Goal: Transaction & Acquisition: Download file/media

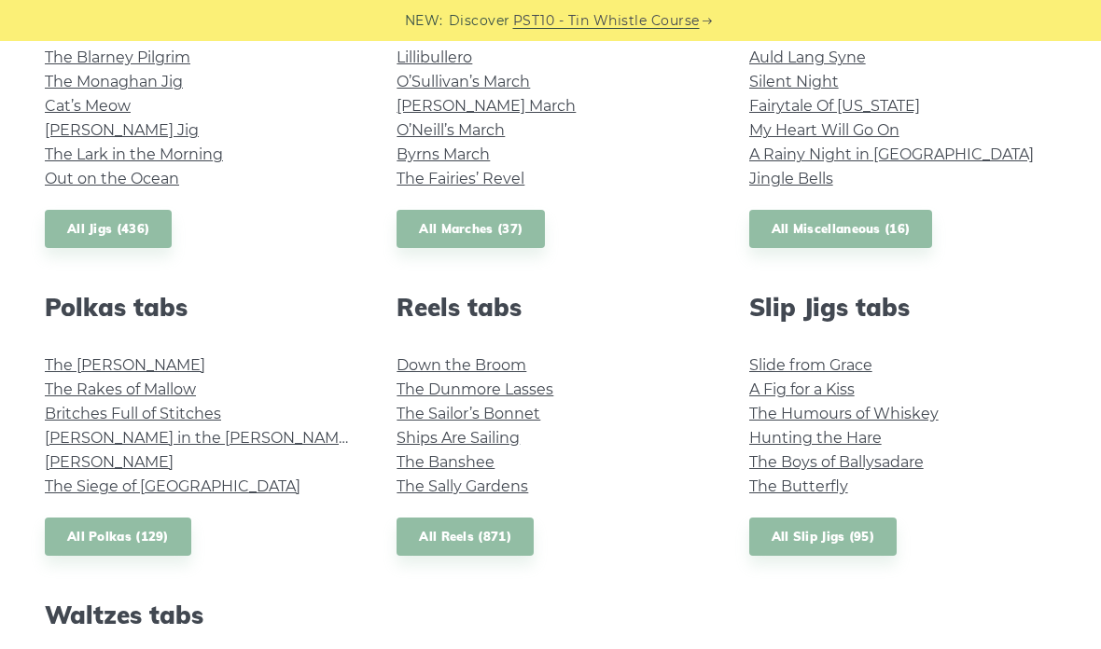
click at [533, 411] on link "The Sailor’s Bonnet" at bounding box center [468, 414] width 144 height 18
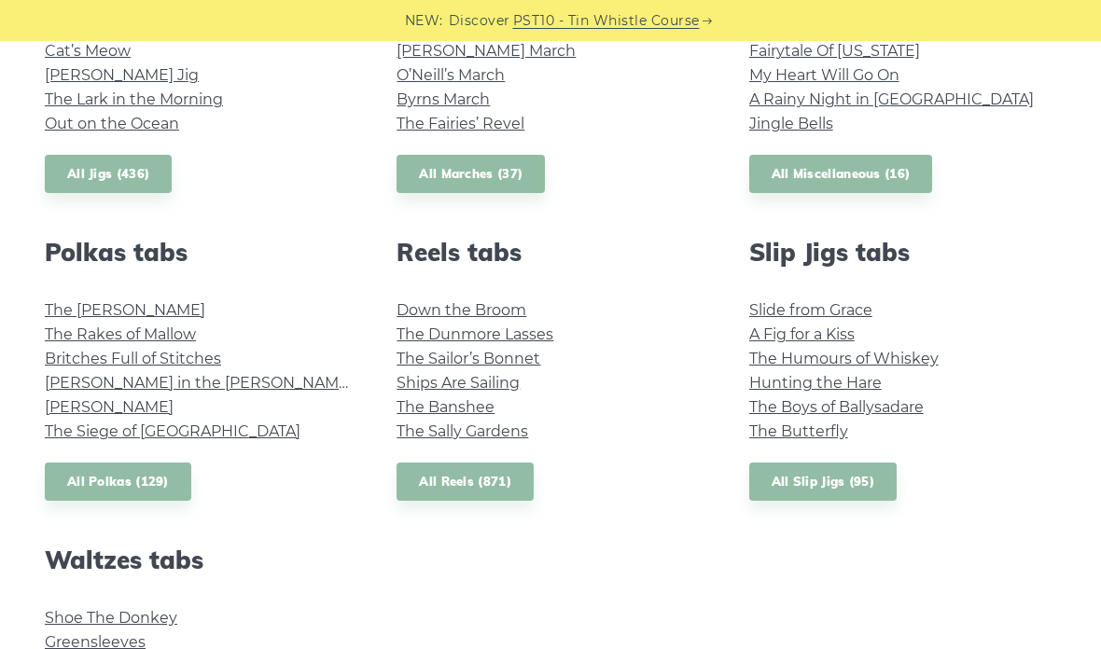
scroll to position [1182, 0]
click at [506, 381] on link "Ships Are Sailing" at bounding box center [457, 382] width 123 height 18
click at [477, 398] on link "The Banshee" at bounding box center [445, 406] width 98 height 18
click at [517, 422] on link "The Sally Gardens" at bounding box center [462, 431] width 132 height 18
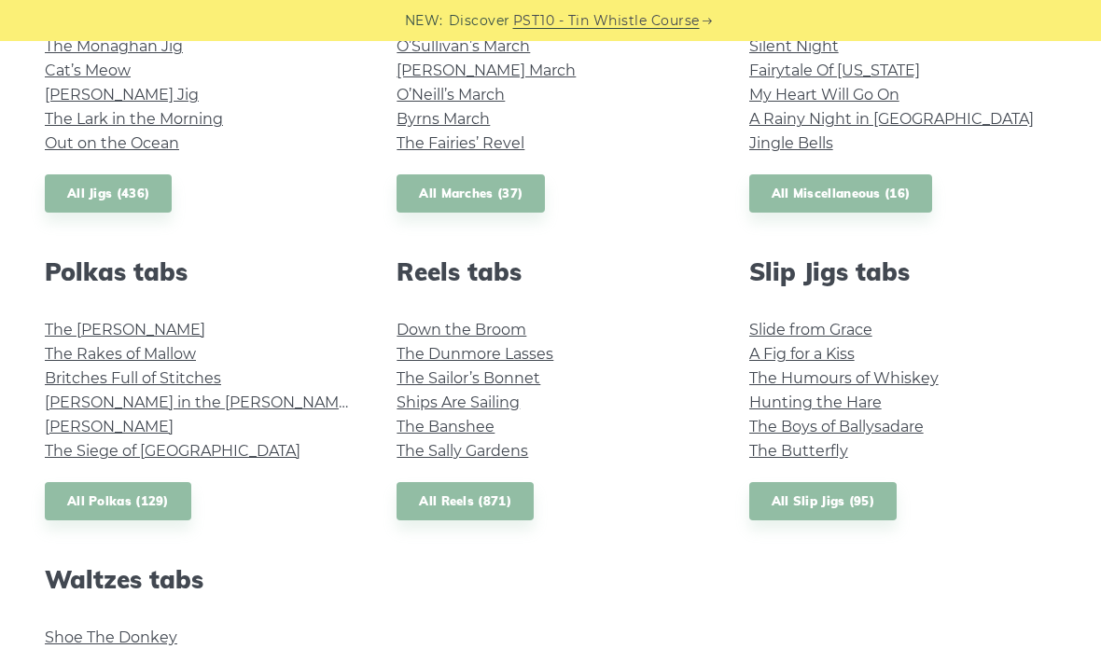
click at [854, 330] on link "Slide from Grace" at bounding box center [810, 330] width 123 height 18
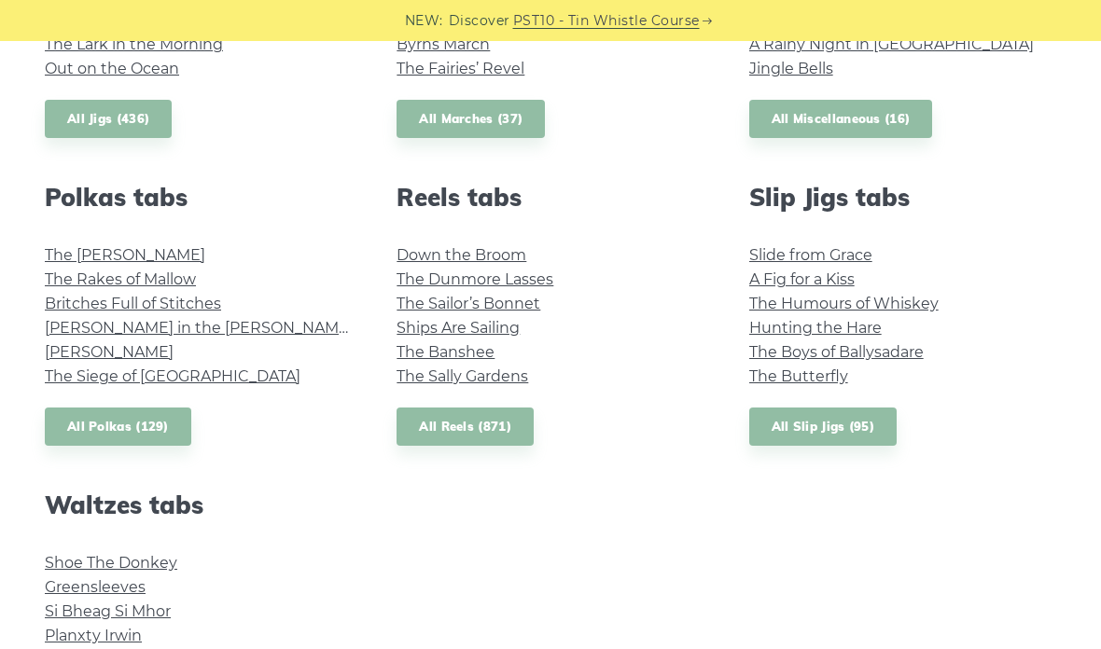
click at [837, 277] on link "A Fig for a Kiss" at bounding box center [801, 279] width 105 height 18
click at [927, 297] on link "The Humours of Whiskey" at bounding box center [843, 304] width 189 height 18
click at [861, 324] on link "Hunting the Hare" at bounding box center [815, 328] width 132 height 18
click at [918, 352] on link "The Boys of Ballysadare" at bounding box center [836, 352] width 174 height 18
click at [822, 368] on link "The Butterfly" at bounding box center [798, 376] width 99 height 18
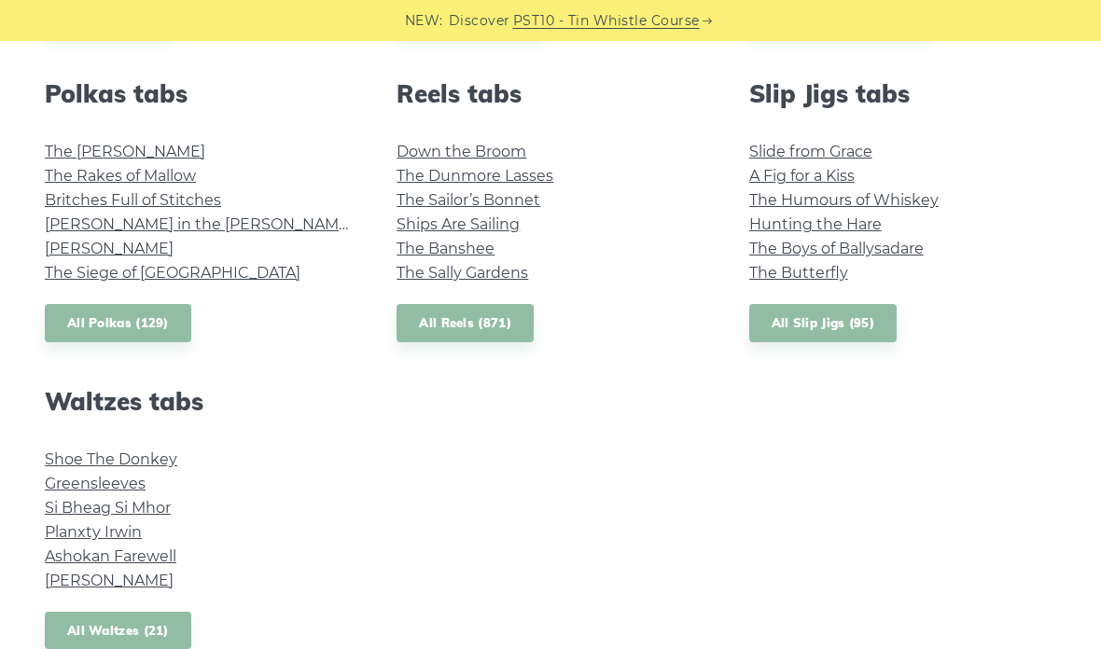
scroll to position [1331, 0]
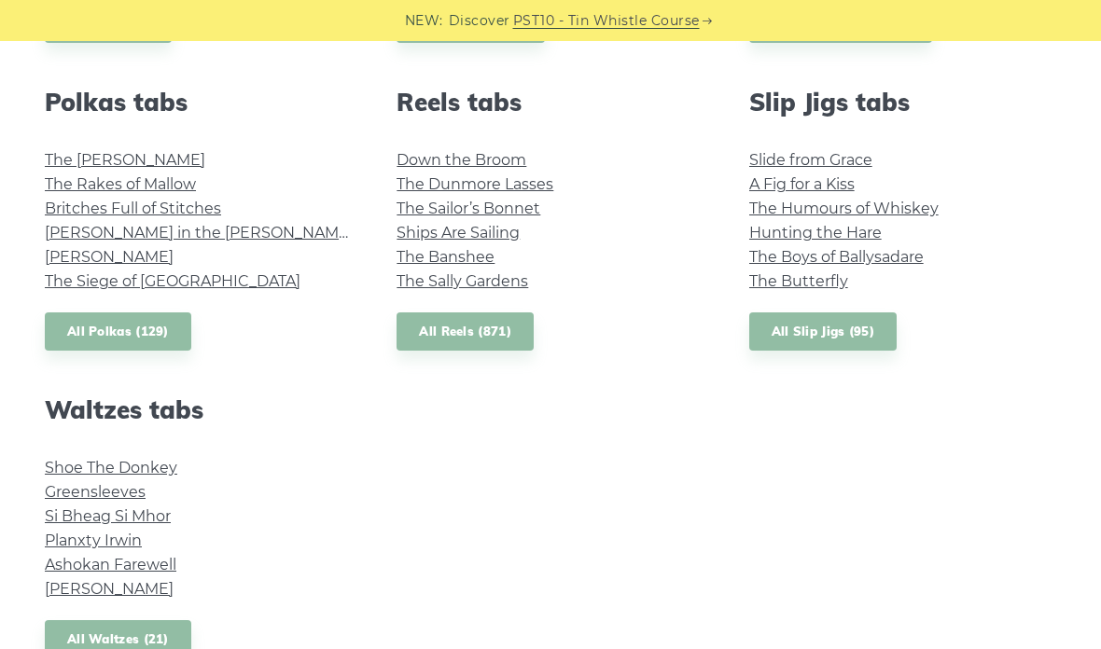
click at [155, 460] on link "Shoe The Donkey" at bounding box center [111, 468] width 132 height 18
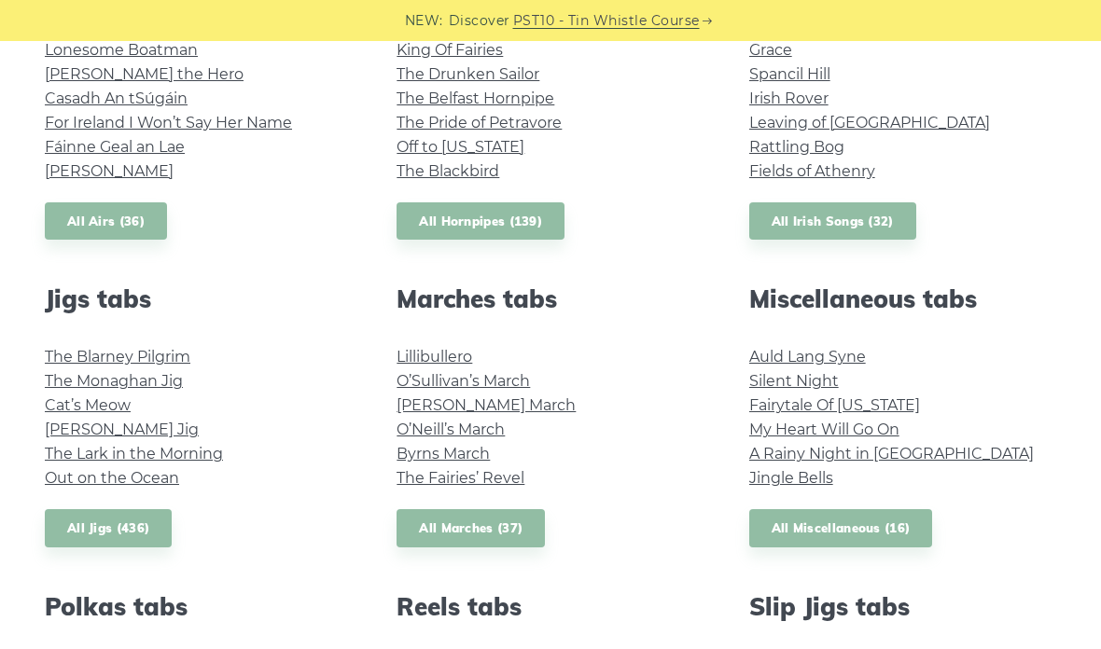
scroll to position [820, 0]
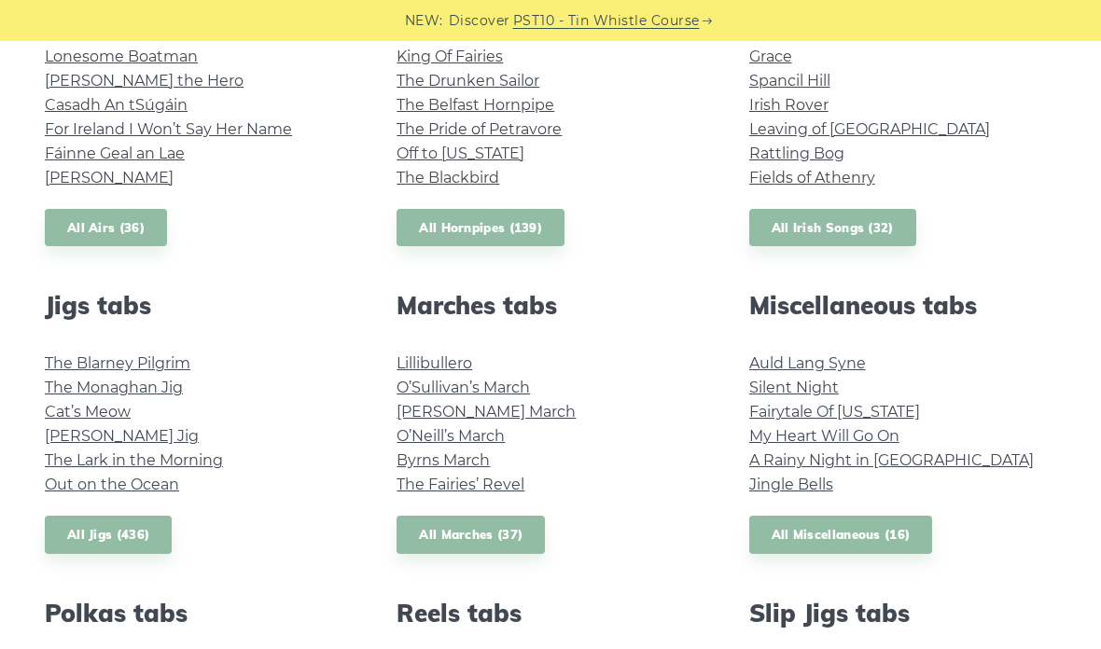
click at [135, 545] on link "All Jigs (436)" at bounding box center [108, 535] width 127 height 38
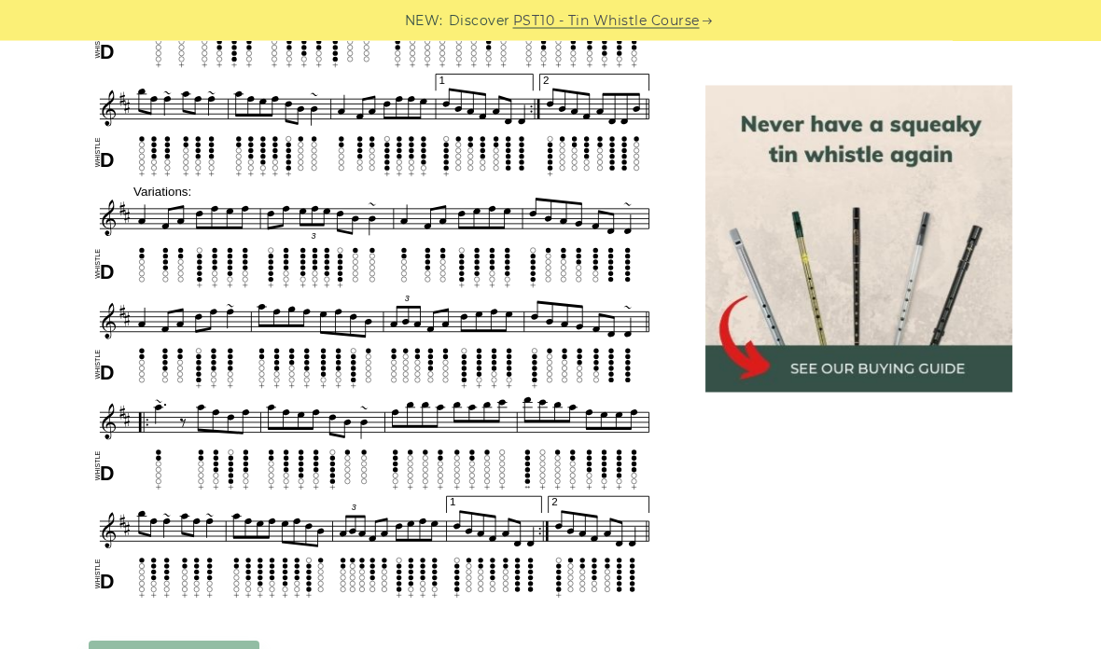
scroll to position [891, 0]
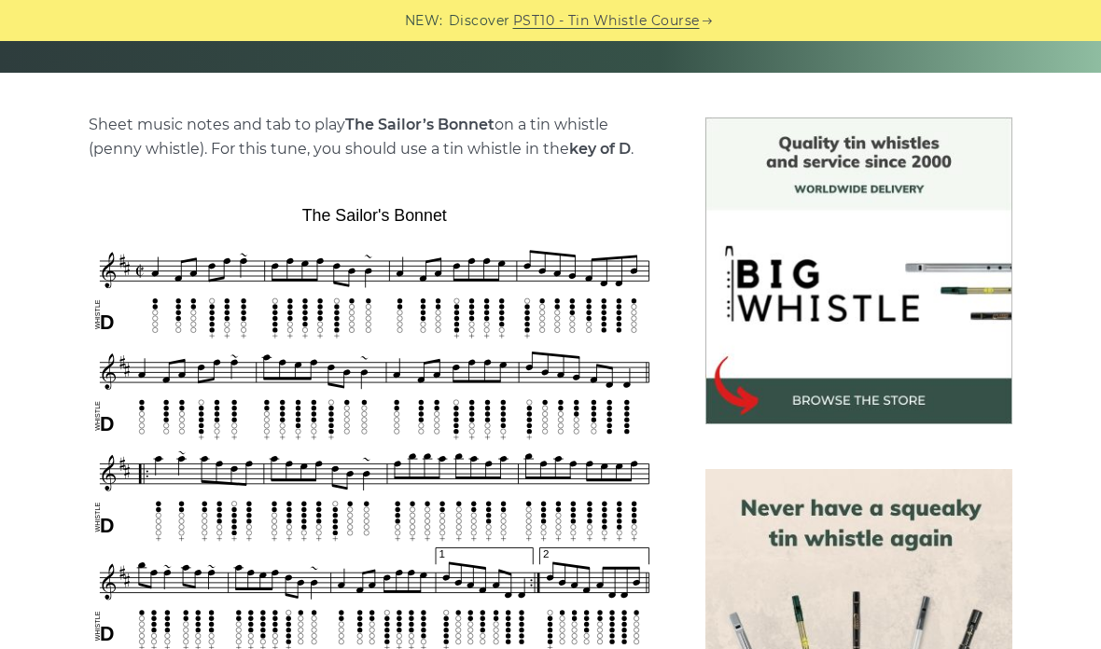
scroll to position [337, 0]
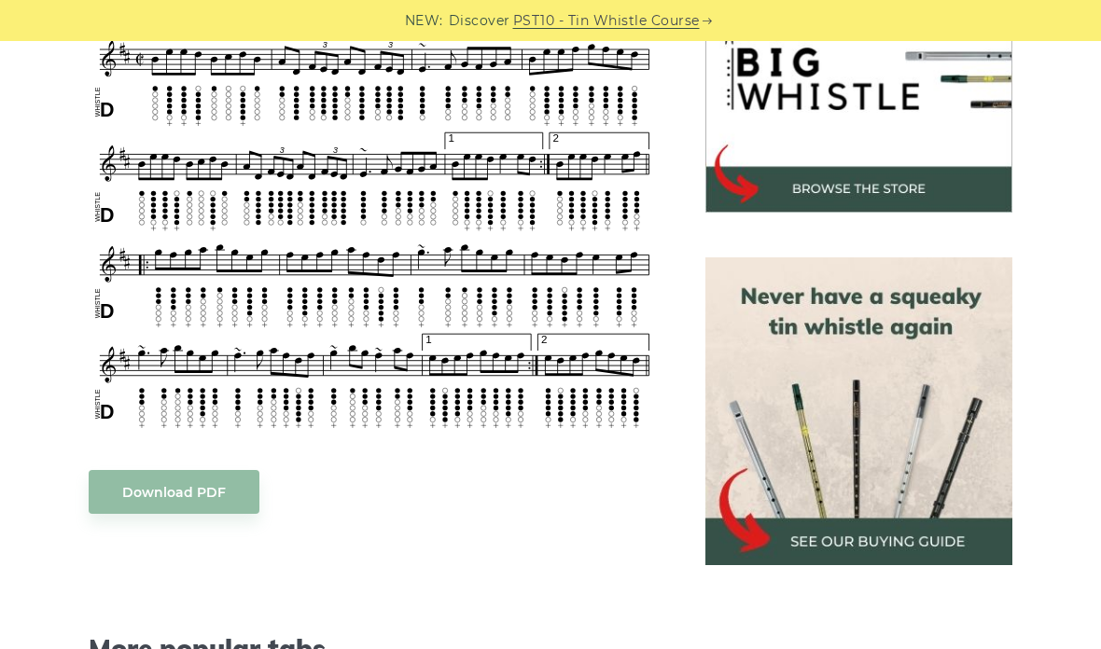
scroll to position [594, 0]
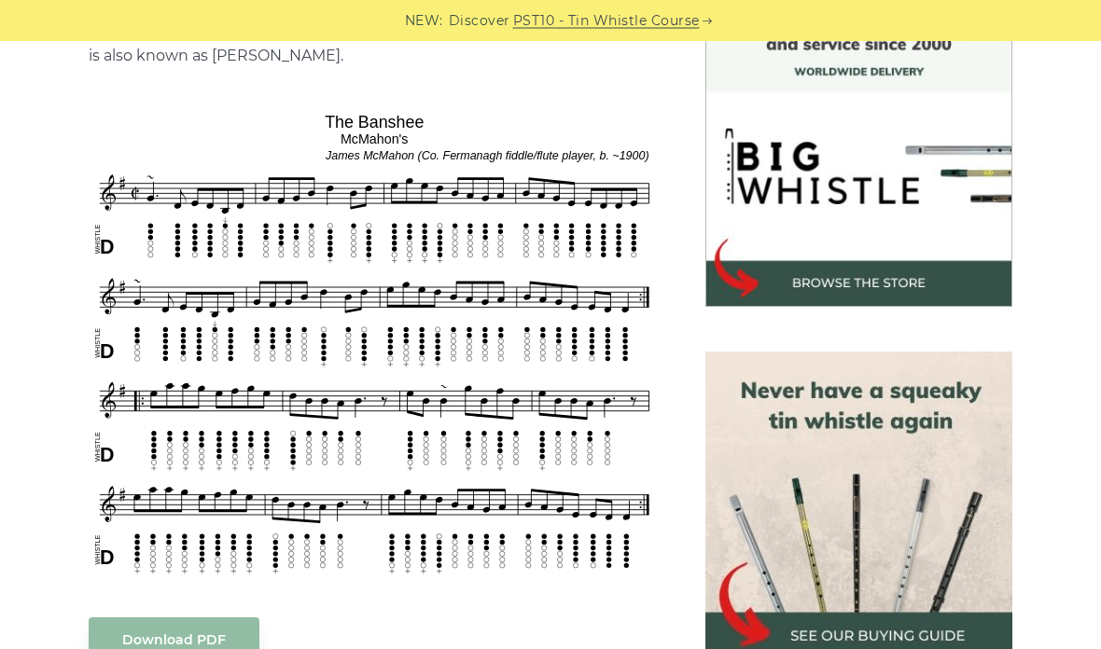
scroll to position [439, 0]
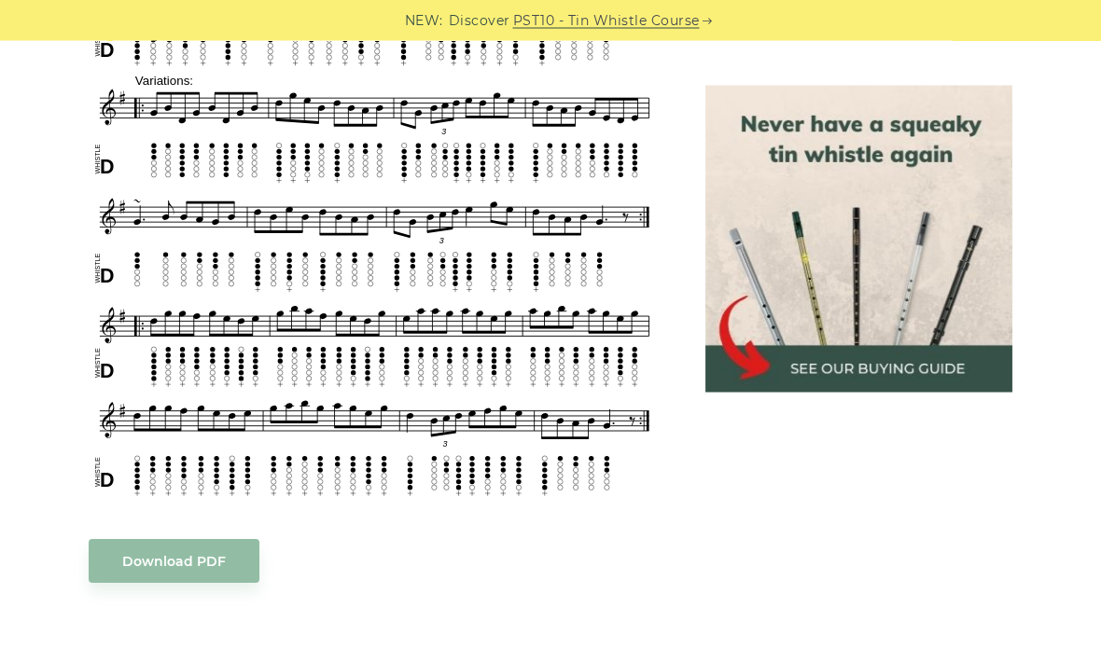
scroll to position [1009, 0]
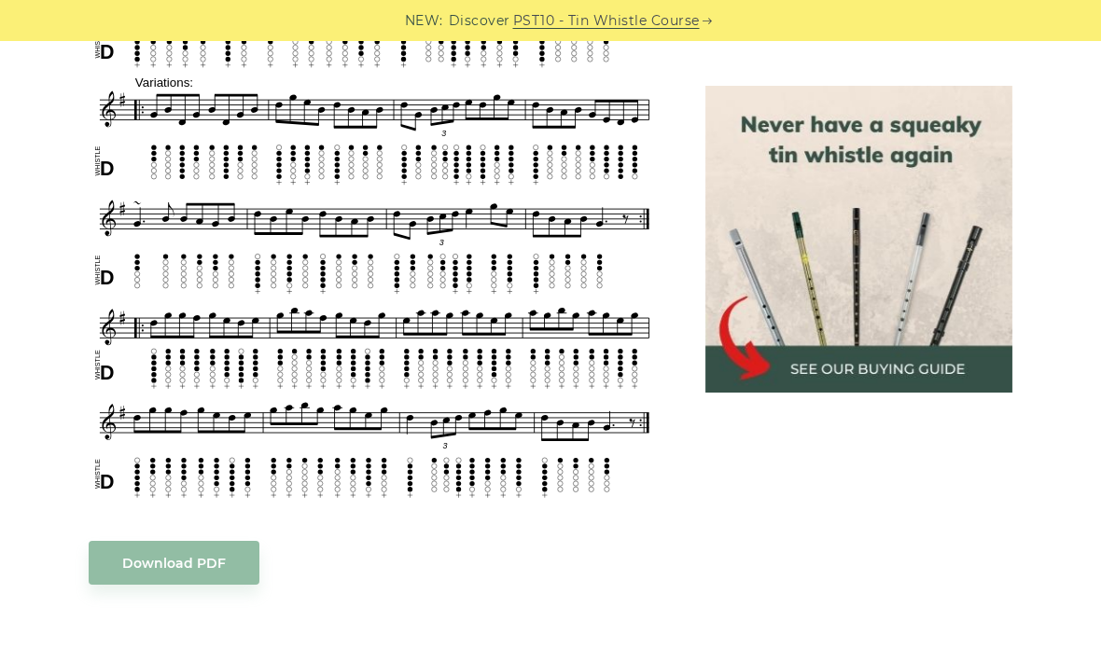
click at [210, 565] on link "Download PDF" at bounding box center [174, 563] width 171 height 44
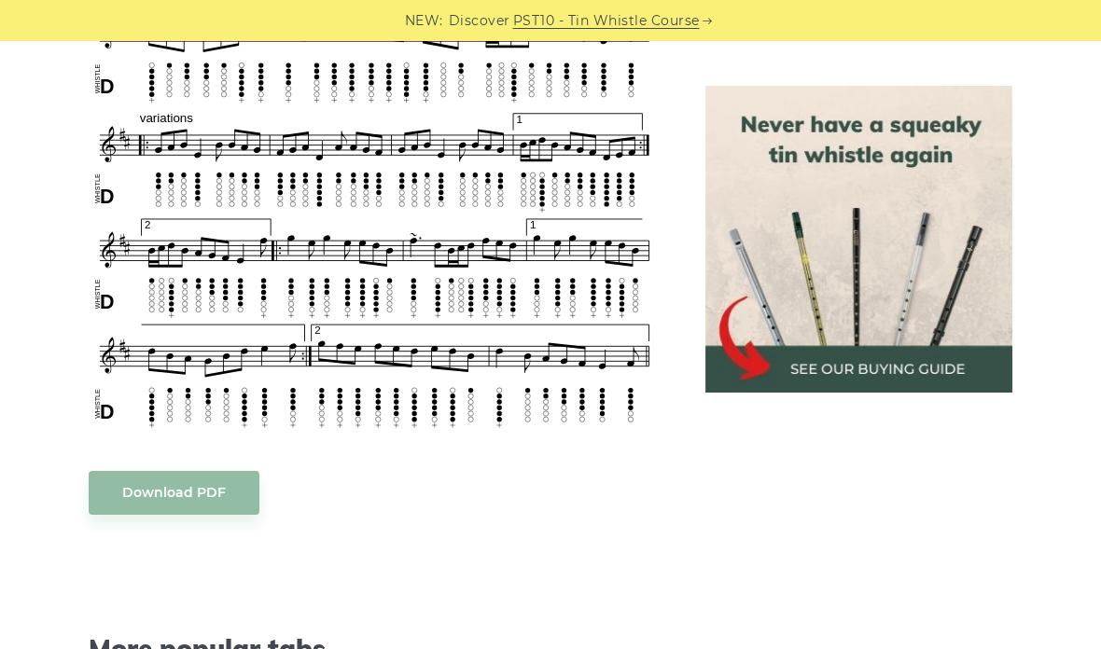
scroll to position [868, 0]
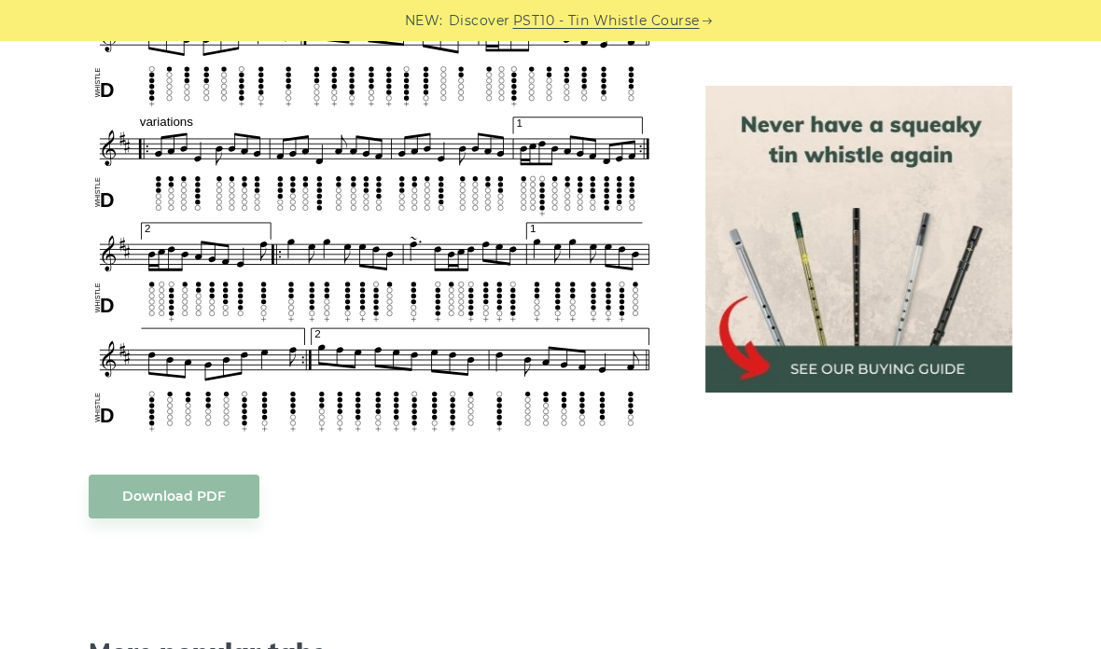
click at [229, 490] on link "Download PDF" at bounding box center [174, 497] width 171 height 44
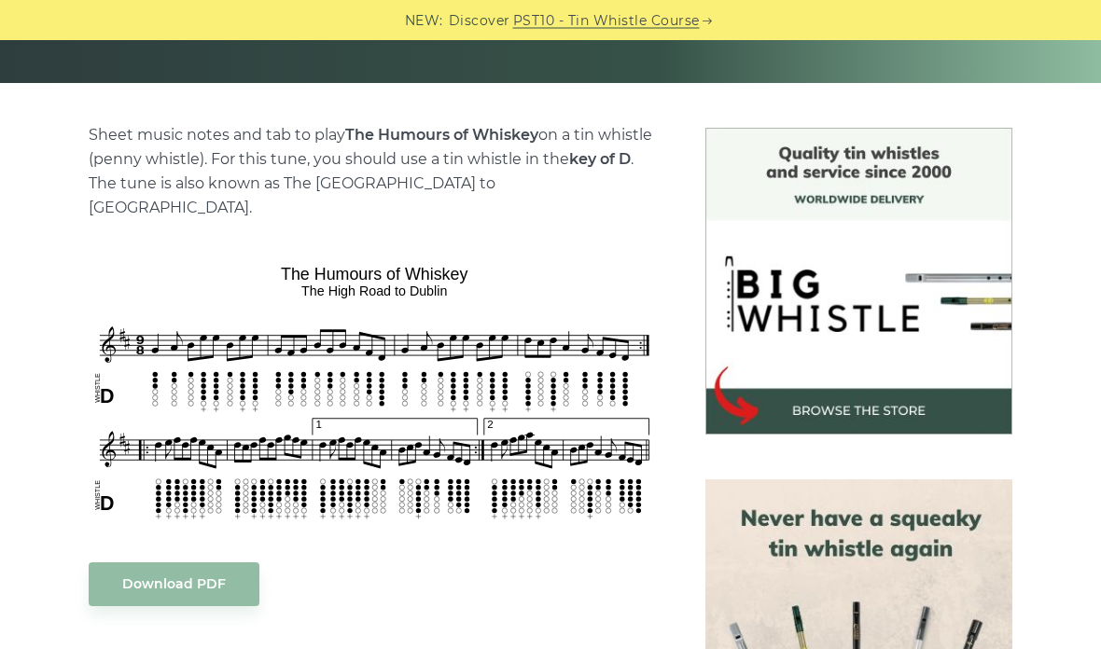
scroll to position [407, 0]
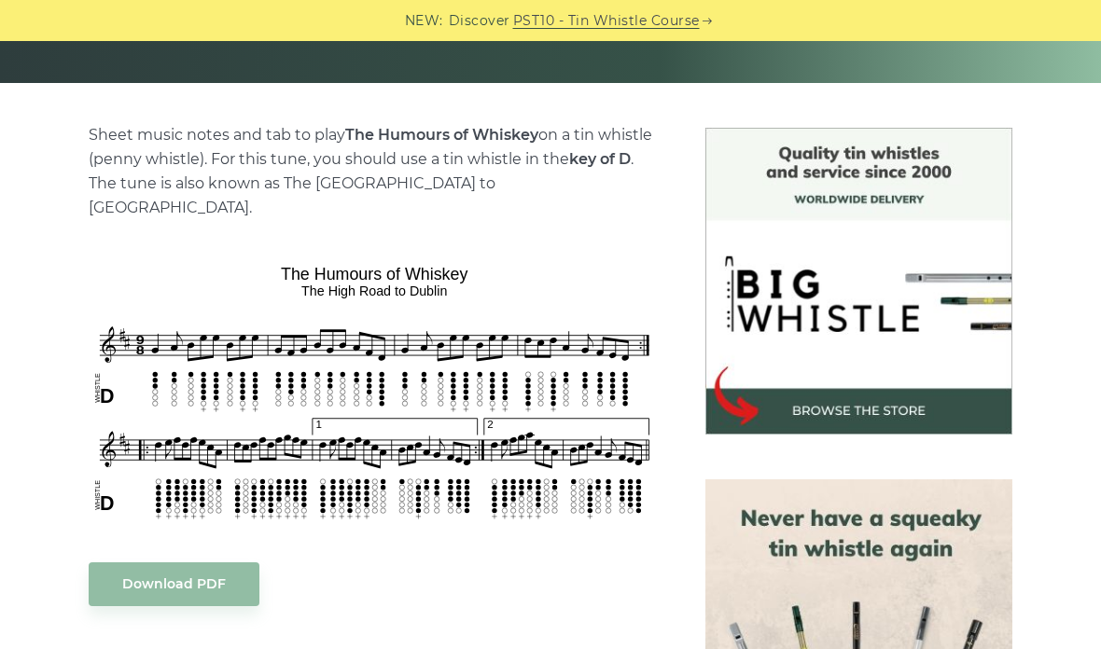
click at [217, 564] on link "Download PDF" at bounding box center [174, 584] width 171 height 44
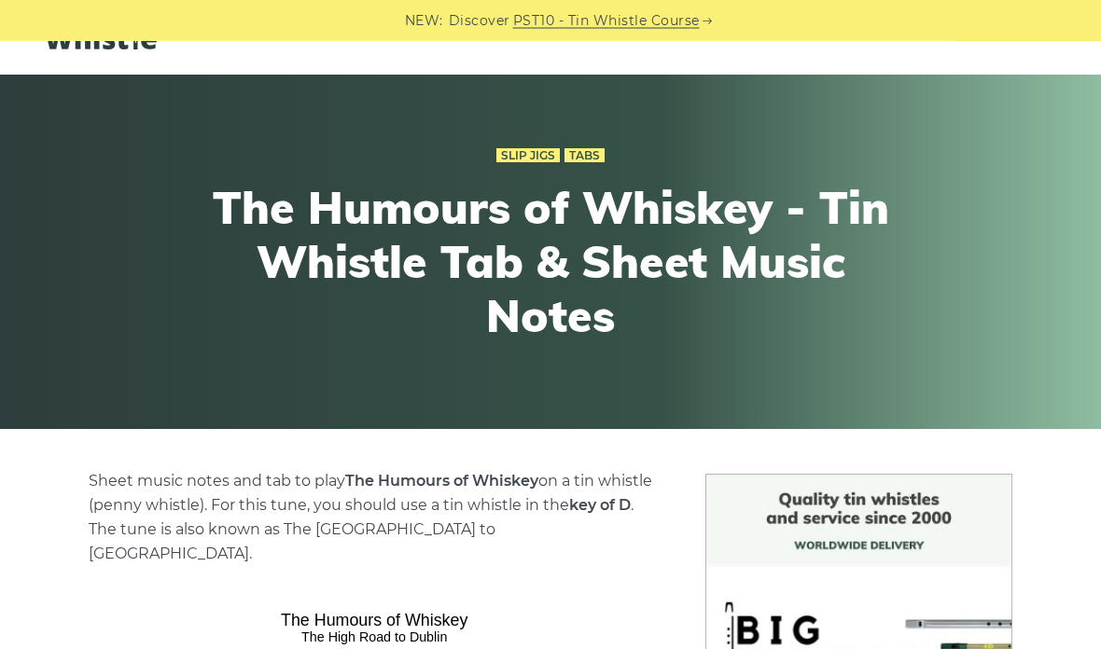
scroll to position [7, 0]
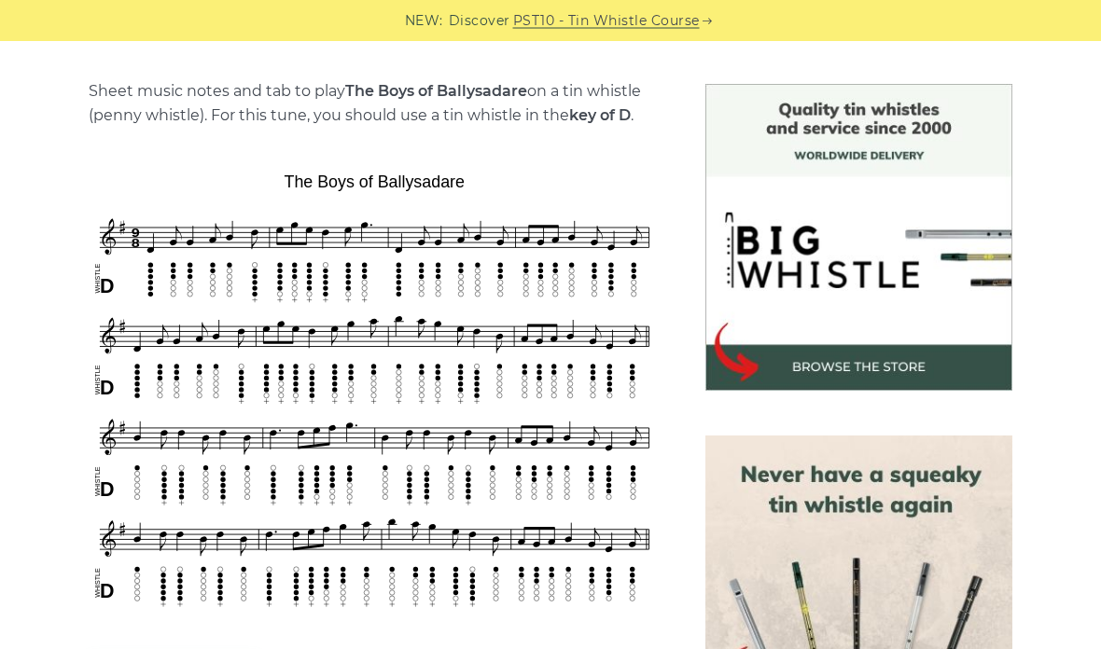
scroll to position [320, 0]
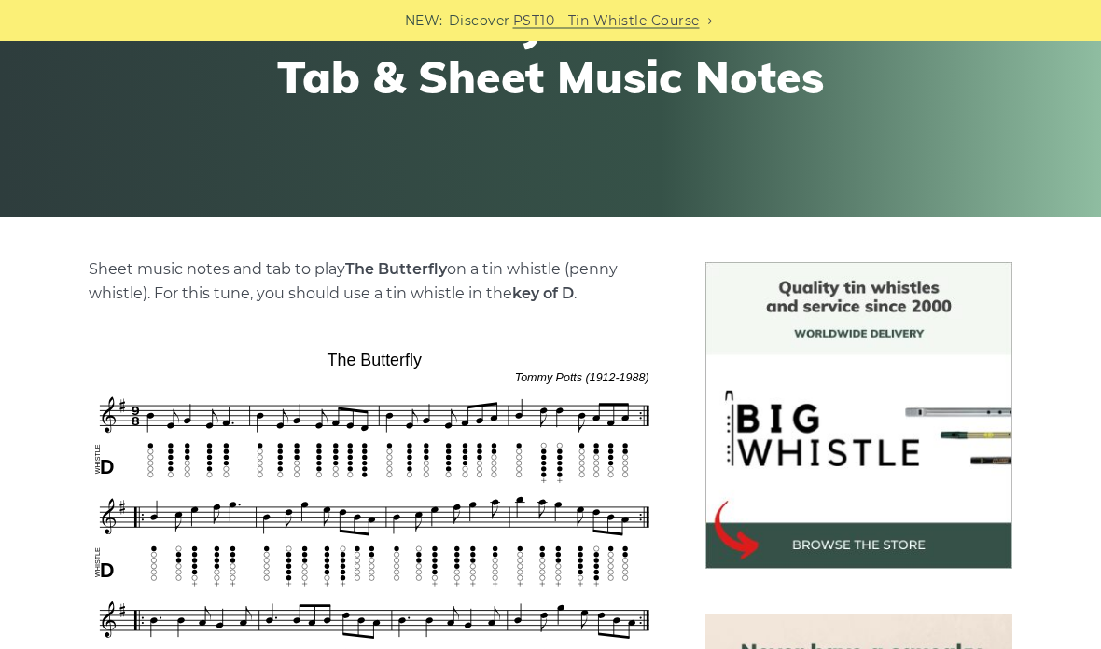
scroll to position [227, 0]
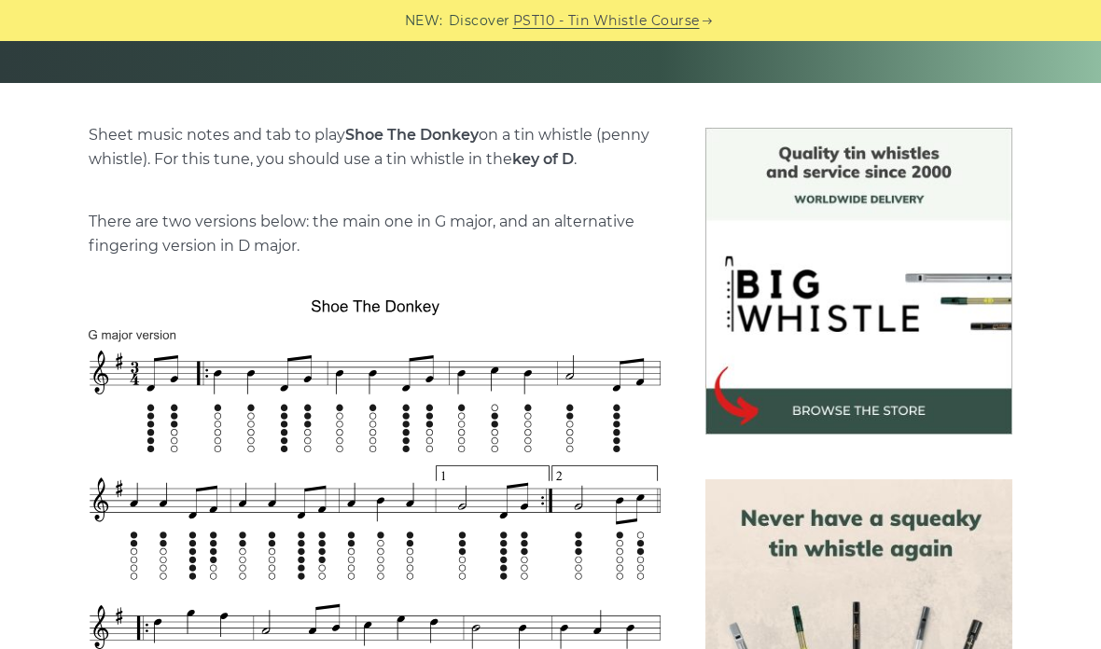
scroll to position [406, 0]
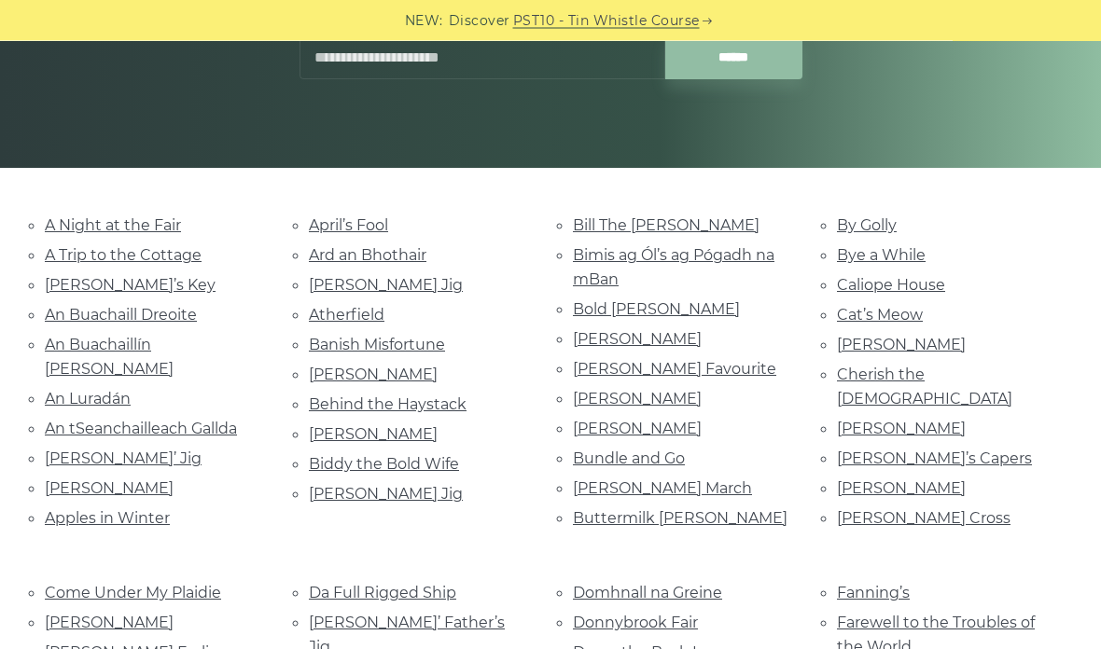
scroll to position [322, 0]
click at [151, 224] on link "A Night at the Fair" at bounding box center [113, 225] width 136 height 18
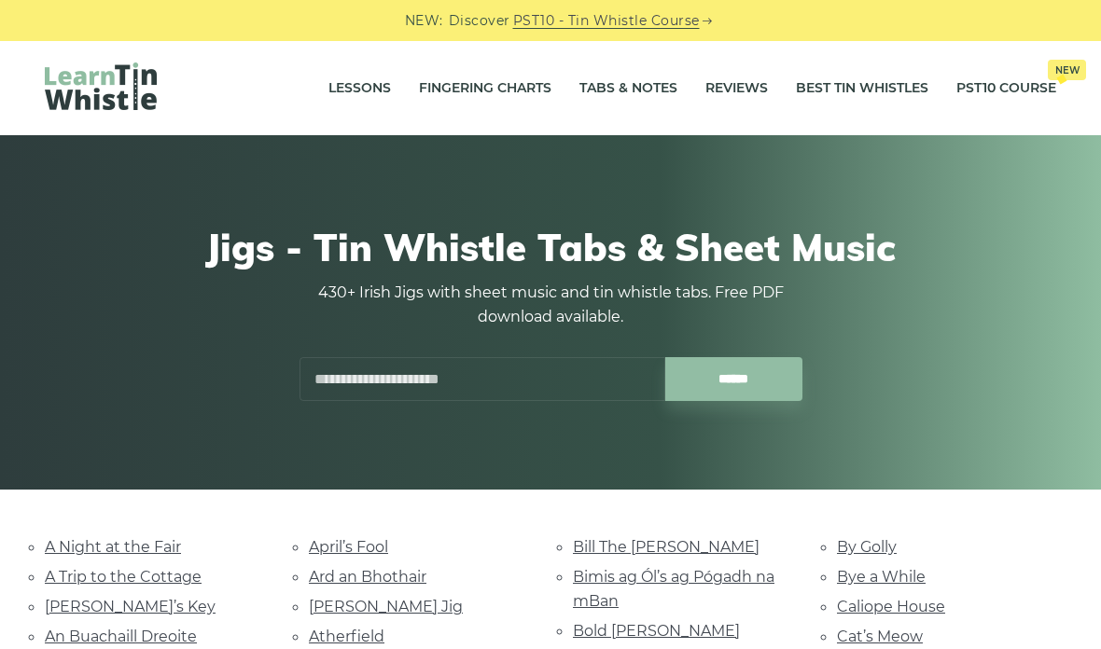
scroll to position [396, 0]
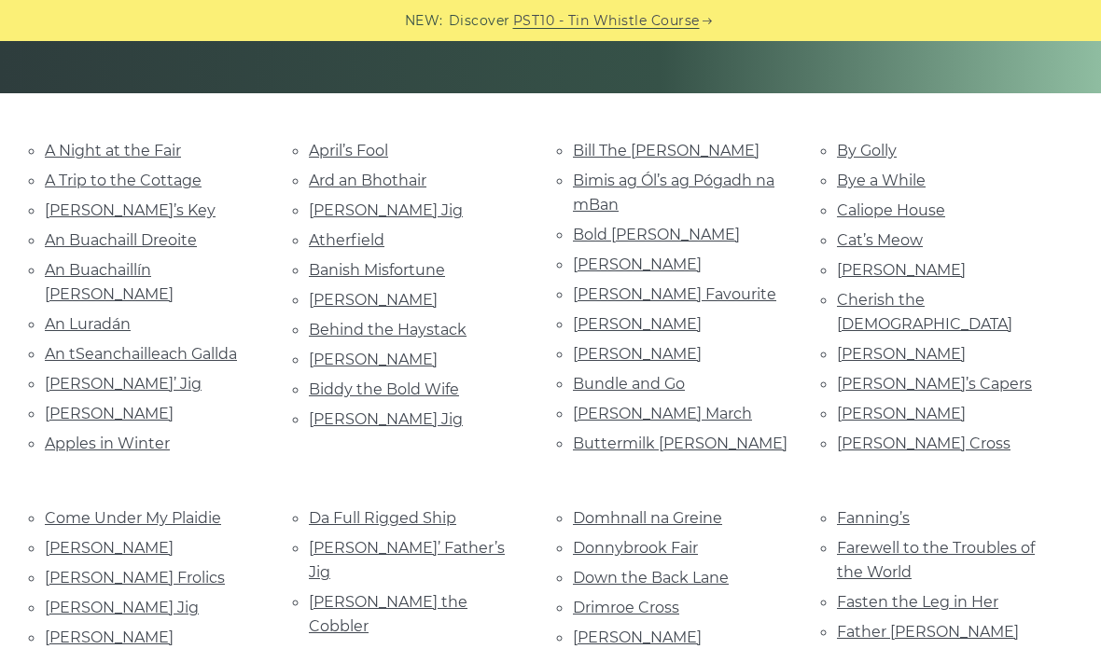
click at [184, 172] on link "A Trip to the Cottage" at bounding box center [123, 181] width 157 height 18
click at [110, 202] on link "Aaron’s Key" at bounding box center [130, 210] width 171 height 18
click at [189, 232] on link "An Buachaill Dreoite" at bounding box center [121, 240] width 152 height 18
click at [164, 269] on link "An Buachaillín Buí" at bounding box center [109, 282] width 129 height 42
click at [114, 315] on link "An Luradán" at bounding box center [88, 324] width 86 height 18
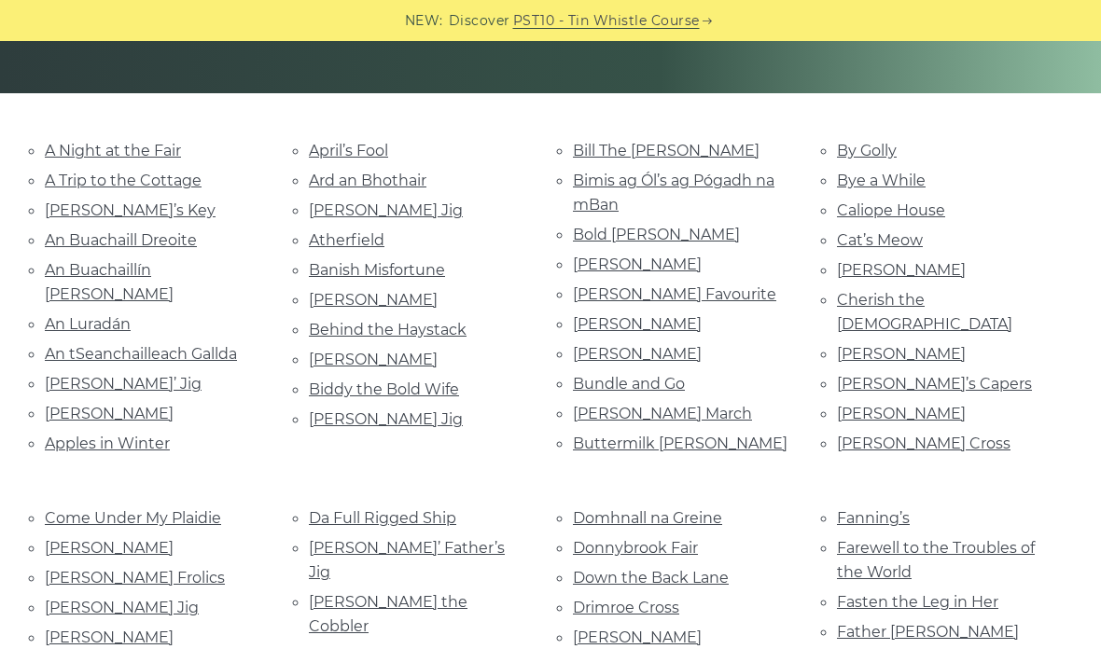
click at [221, 345] on link "An tSeanchailleach Gallda" at bounding box center [141, 354] width 192 height 18
click at [170, 375] on link "Andy De Jarlis’ Jig" at bounding box center [123, 384] width 157 height 18
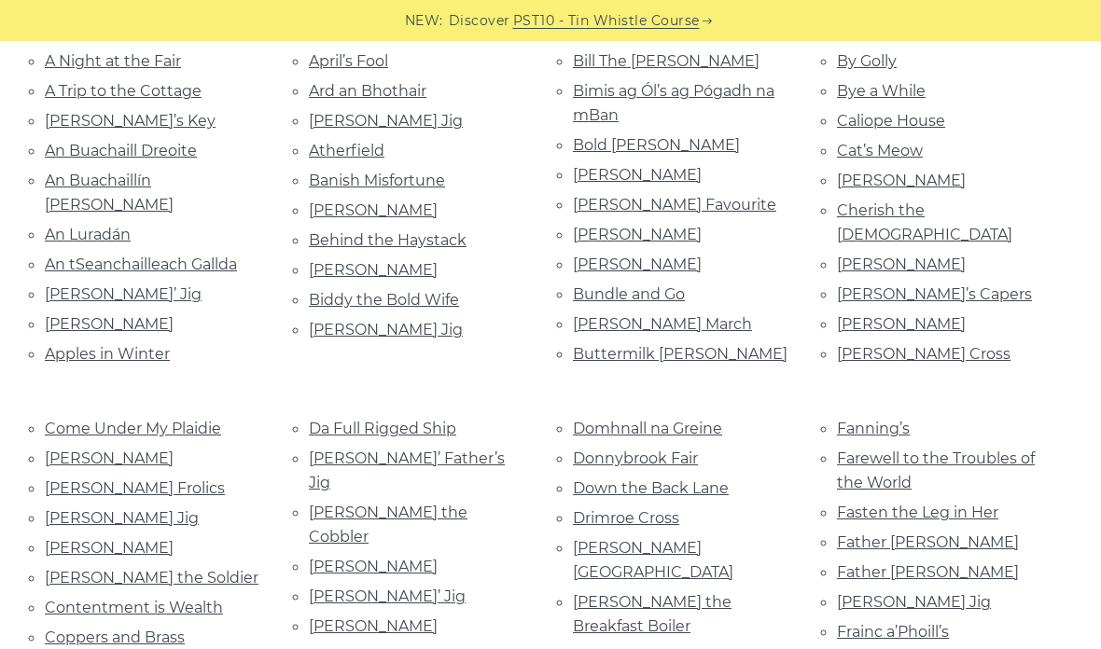
scroll to position [487, 0]
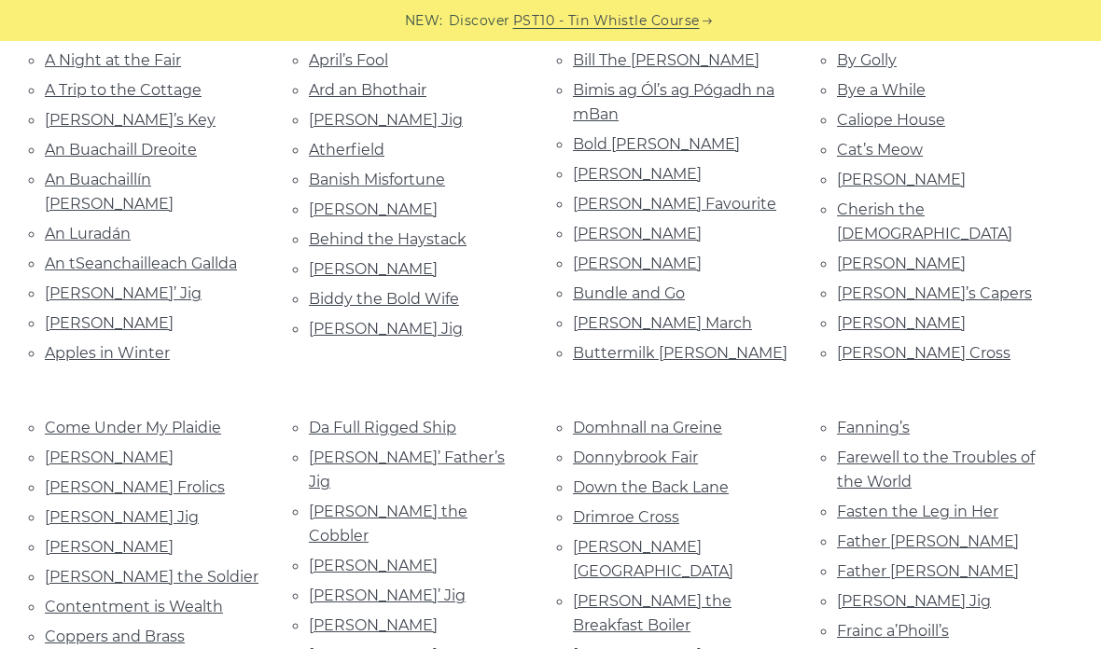
click at [161, 314] on link "[PERSON_NAME]" at bounding box center [109, 323] width 129 height 18
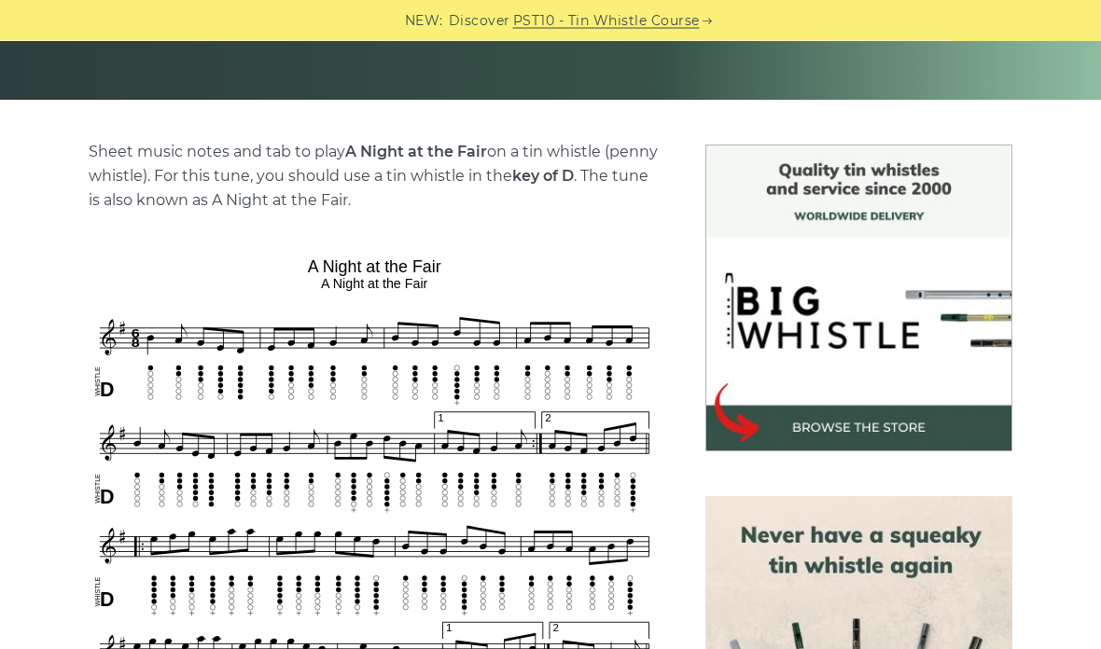
scroll to position [346, 0]
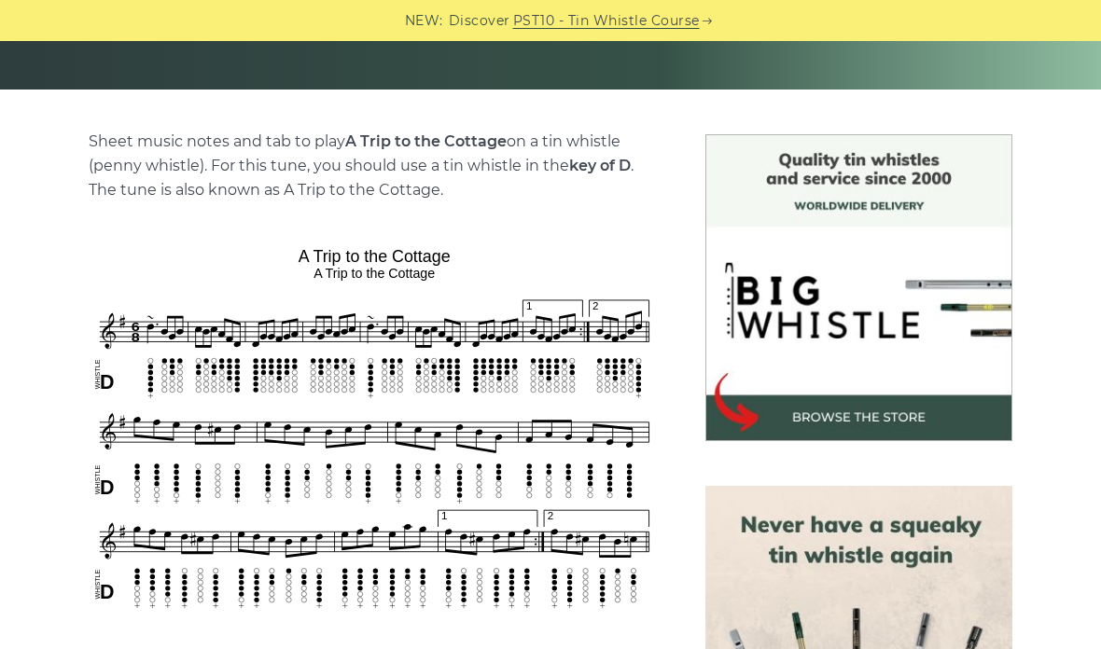
scroll to position [381, 0]
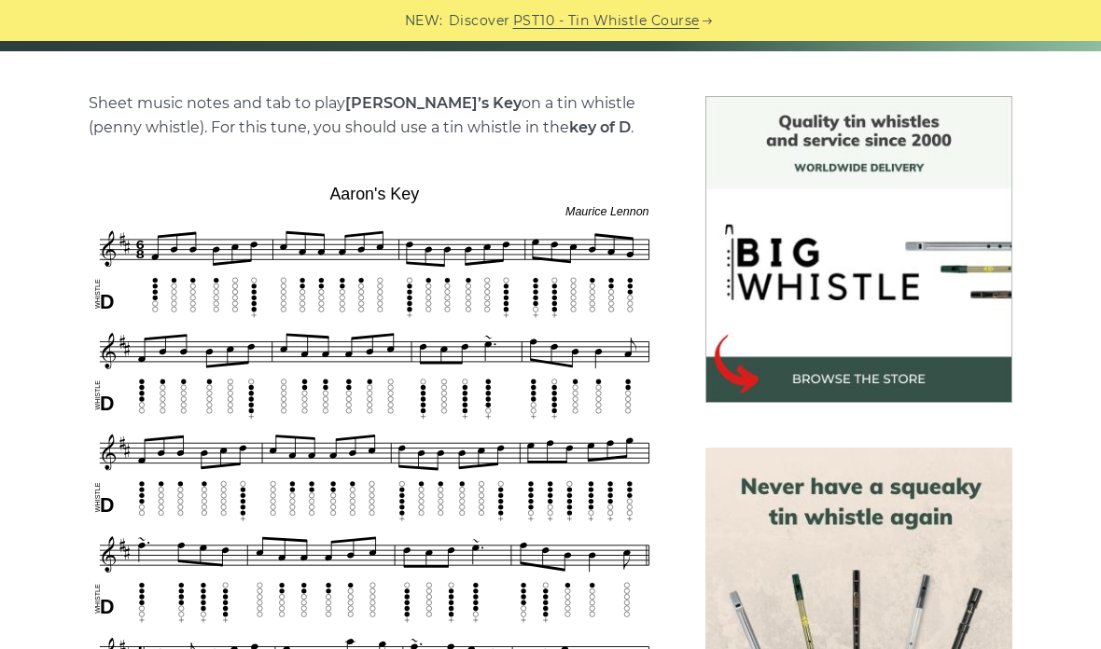
scroll to position [431, 0]
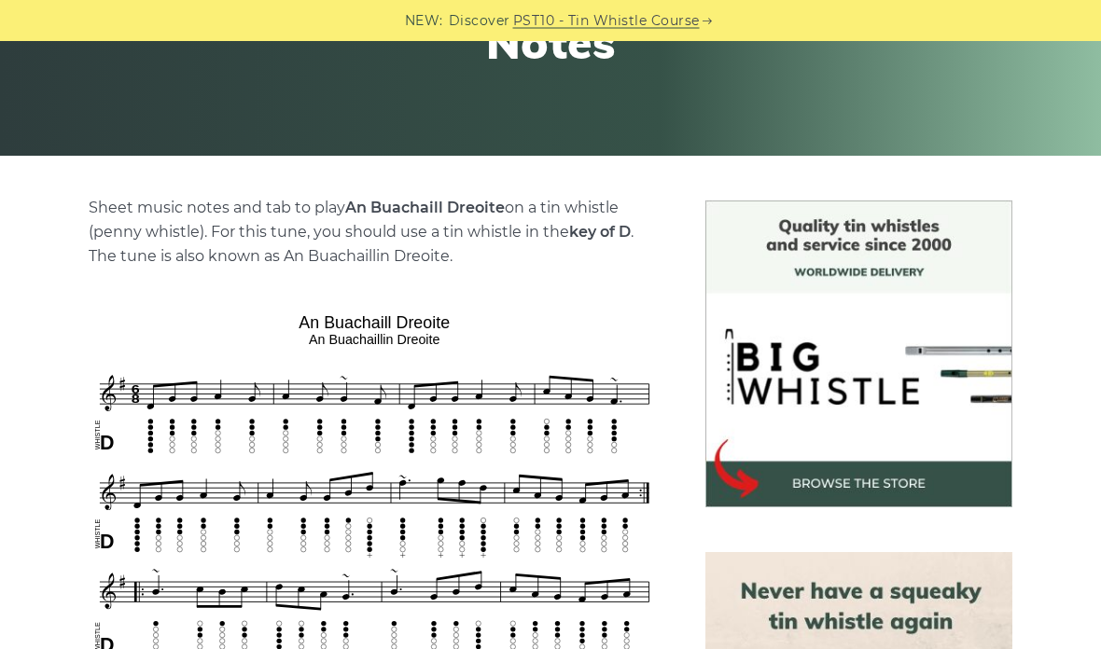
scroll to position [283, 0]
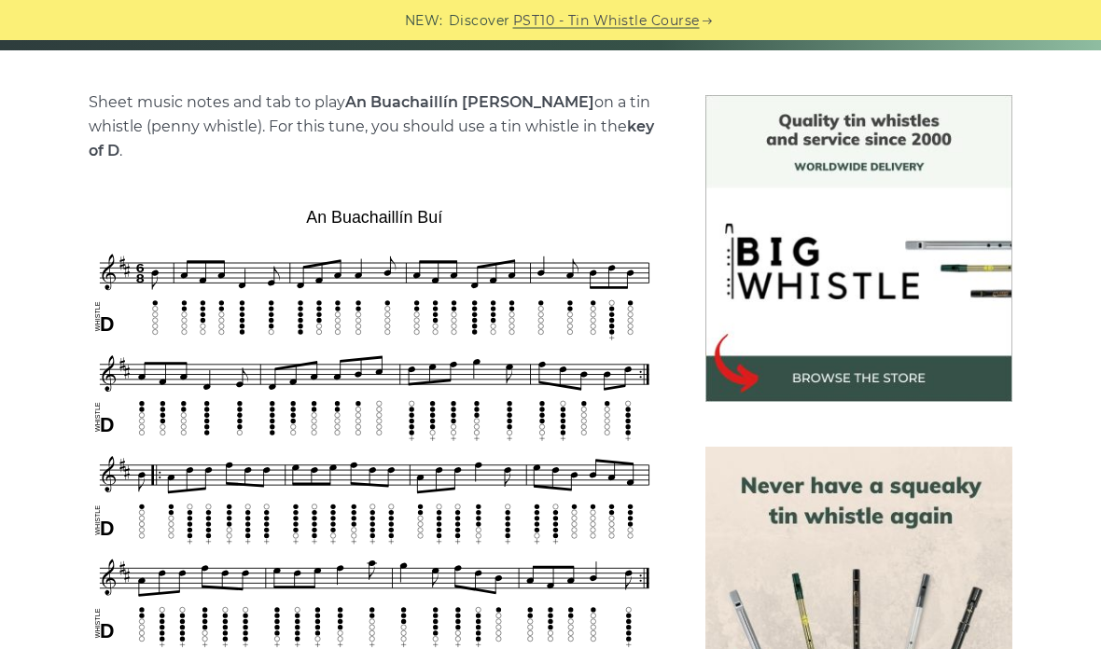
scroll to position [436, 0]
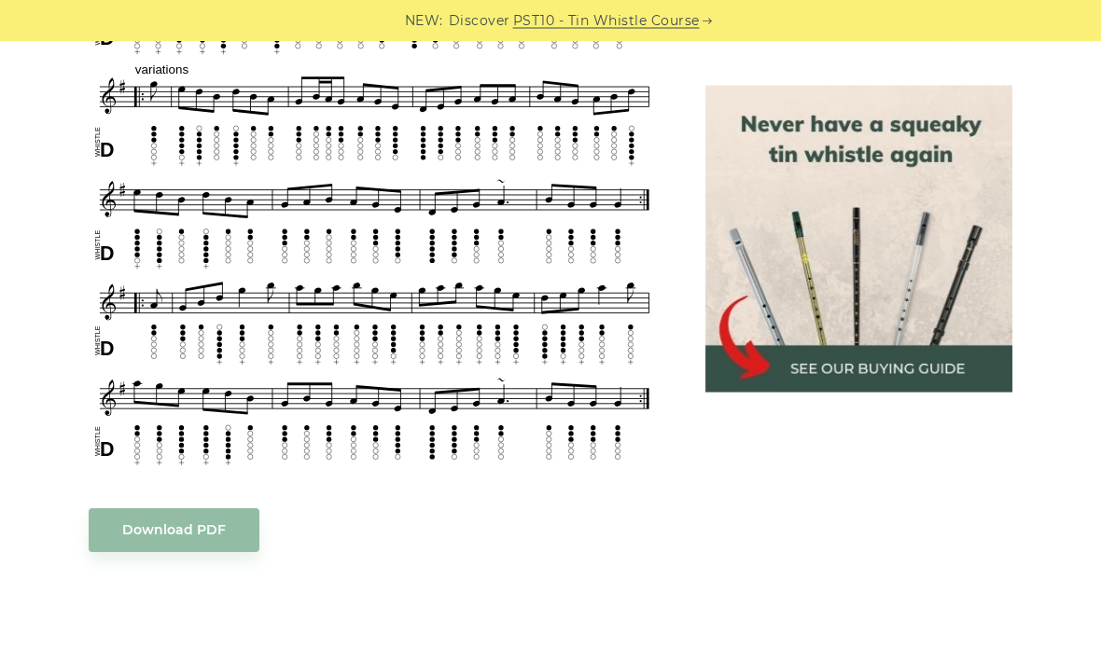
scroll to position [1080, 0]
click at [227, 524] on link "Download PDF" at bounding box center [174, 530] width 171 height 44
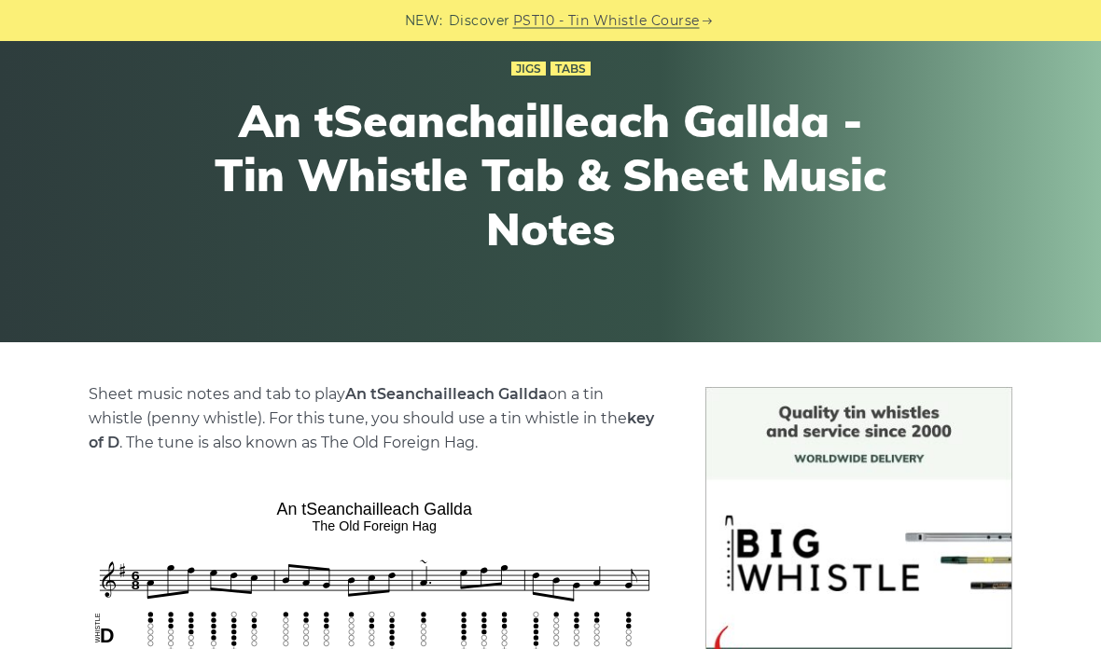
scroll to position [126, 0]
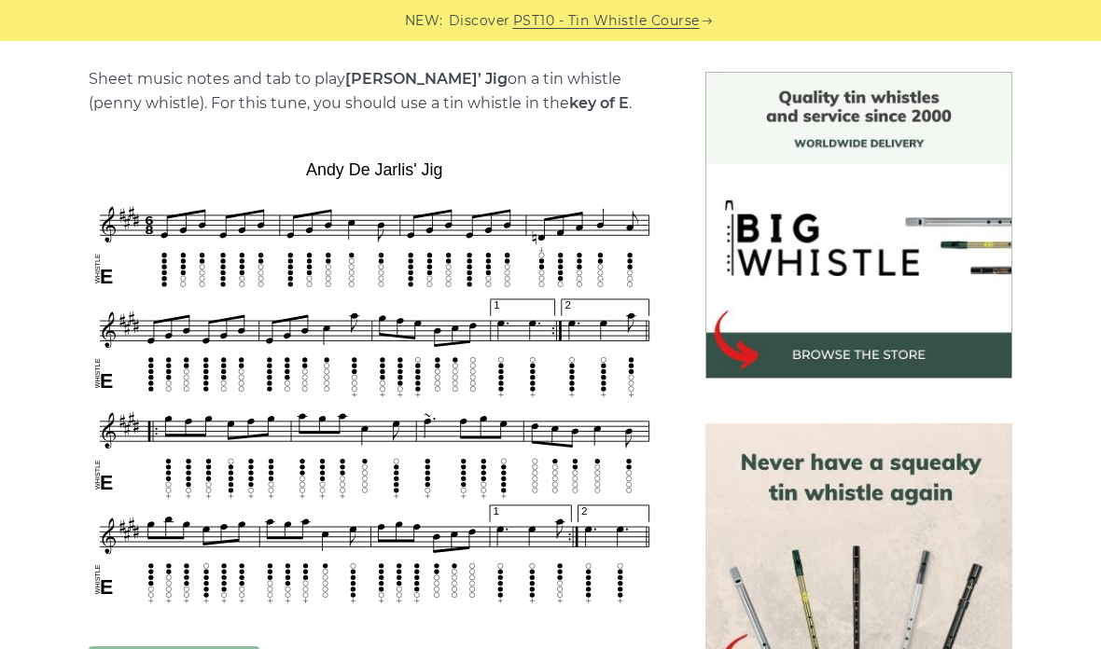
scroll to position [449, 0]
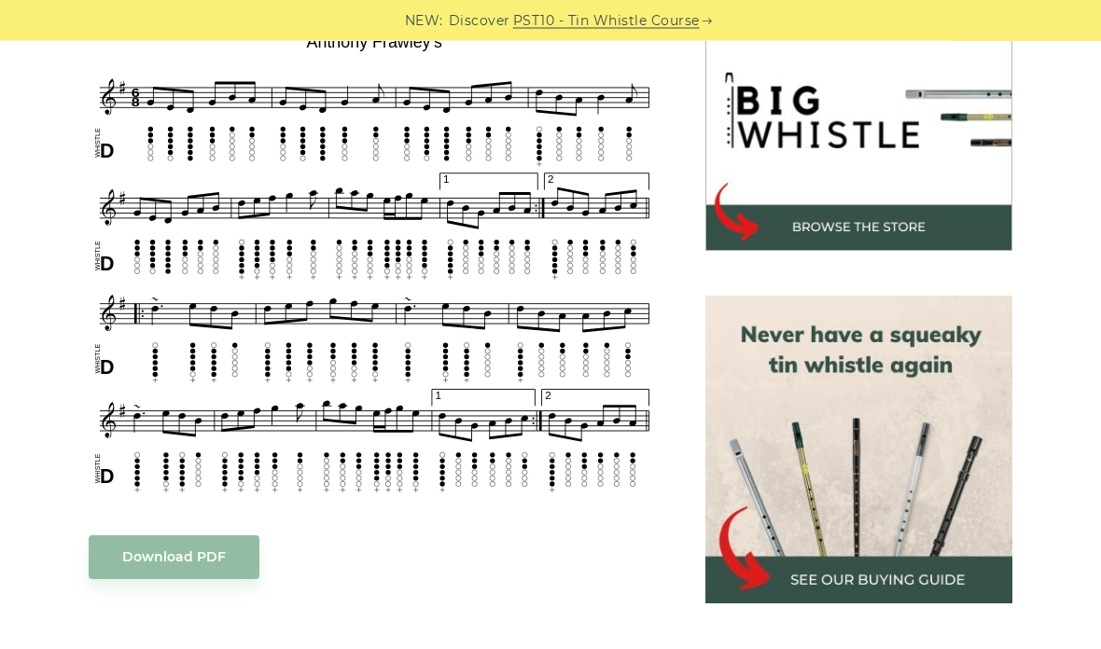
scroll to position [595, 0]
